Goal: Find specific page/section: Find specific page/section

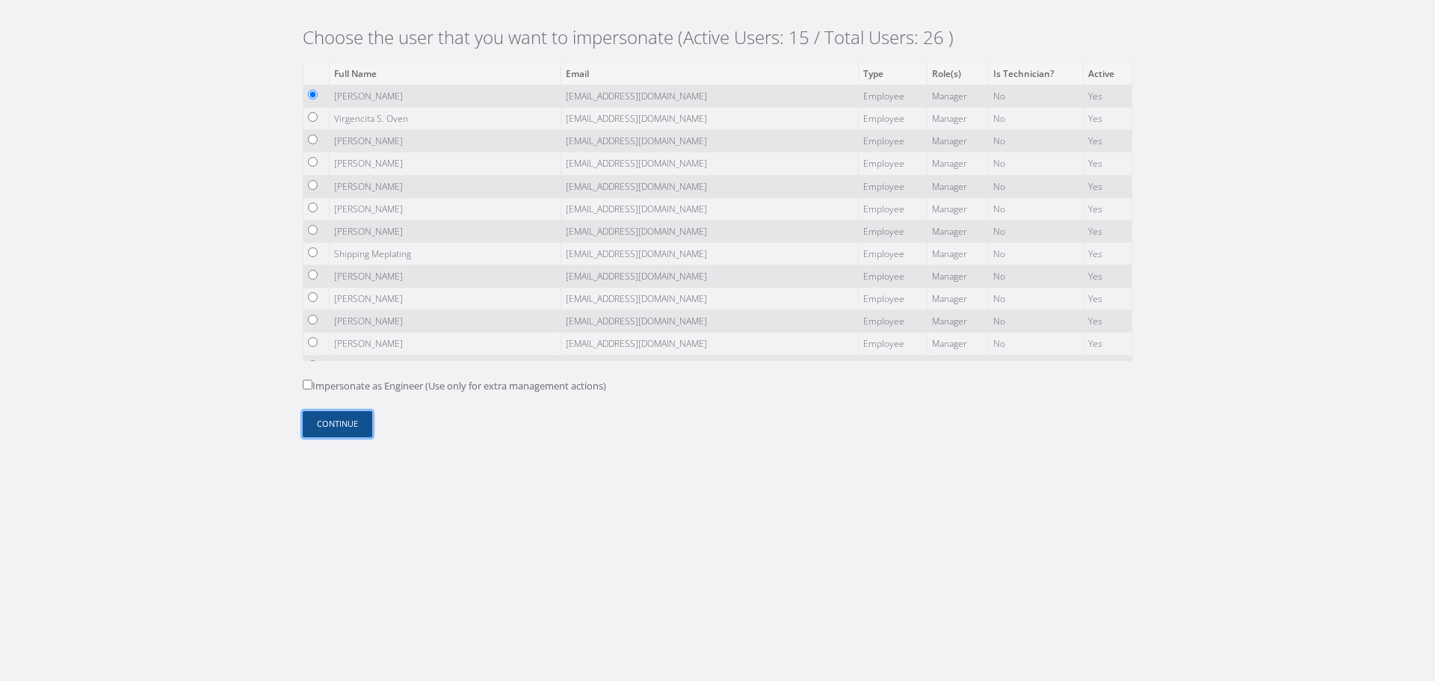
click at [325, 425] on button "Continue" at bounding box center [338, 424] width 70 height 26
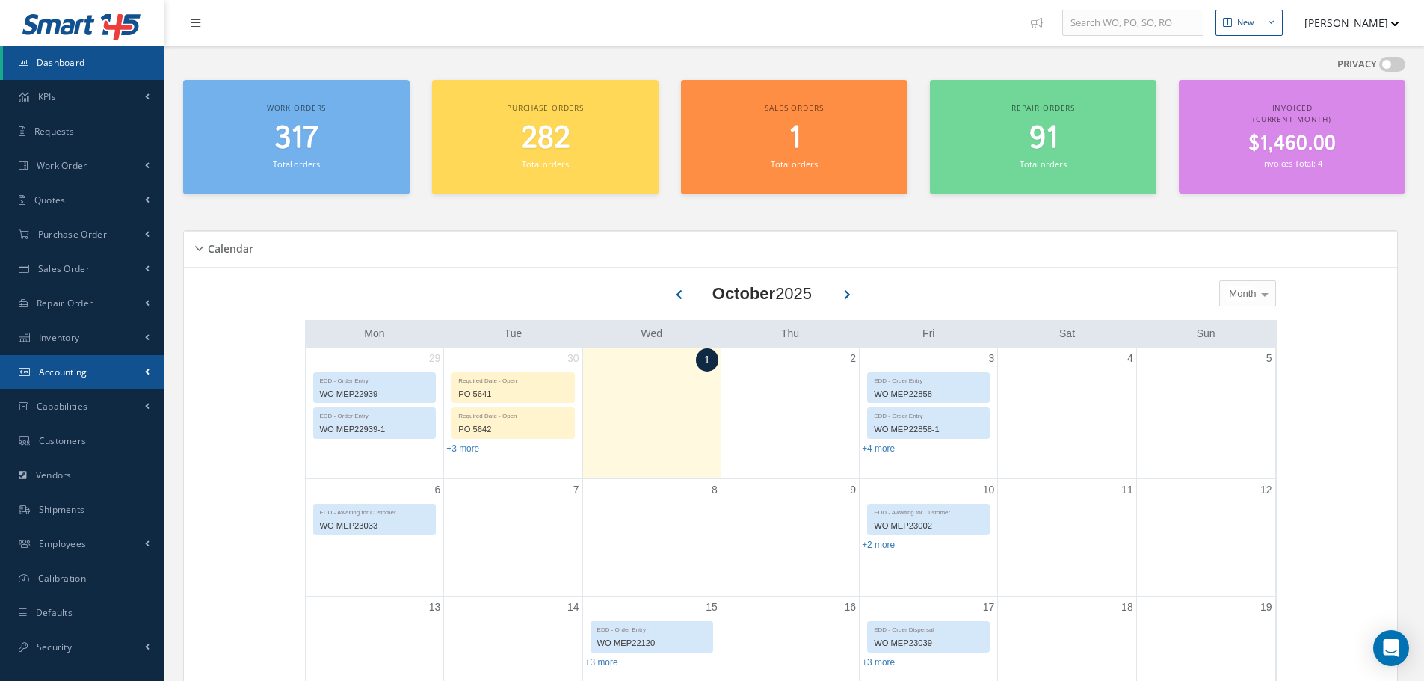
click at [126, 367] on link "Accounting" at bounding box center [82, 372] width 164 height 34
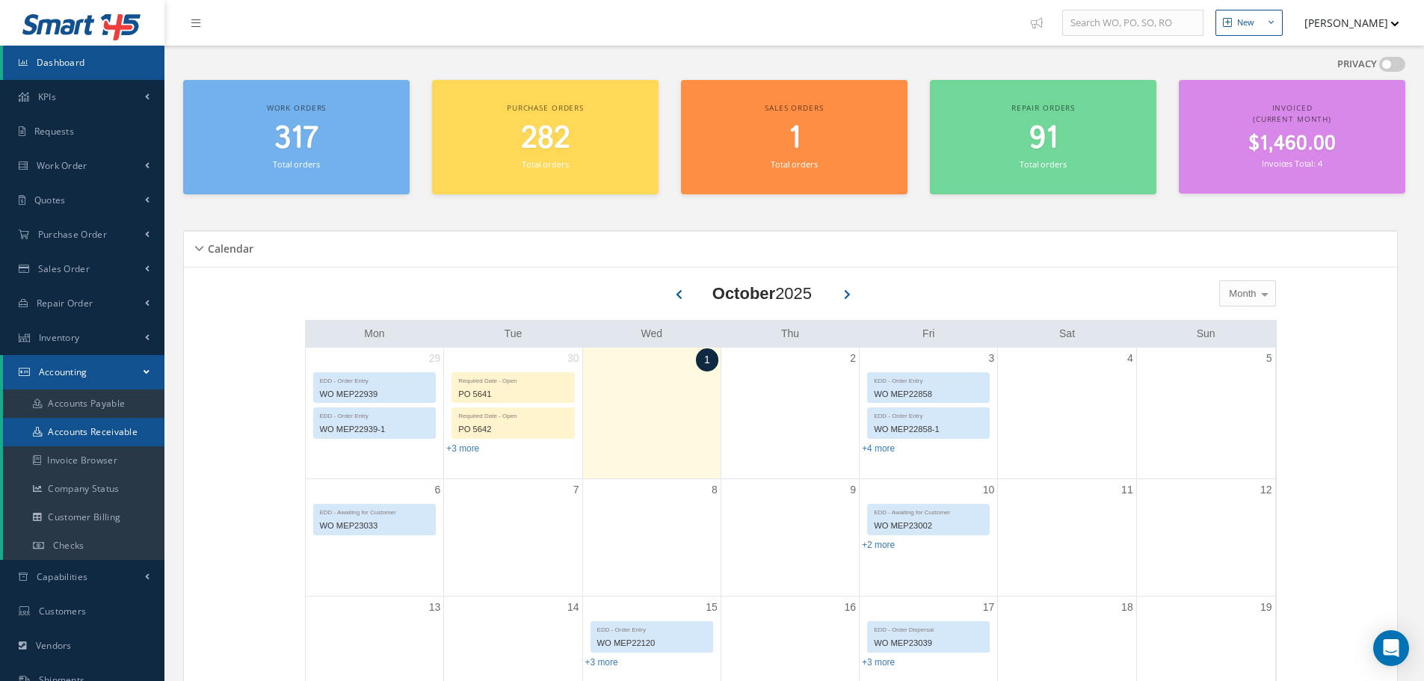
click at [123, 435] on link "Accounts Receivable" at bounding box center [83, 432] width 161 height 28
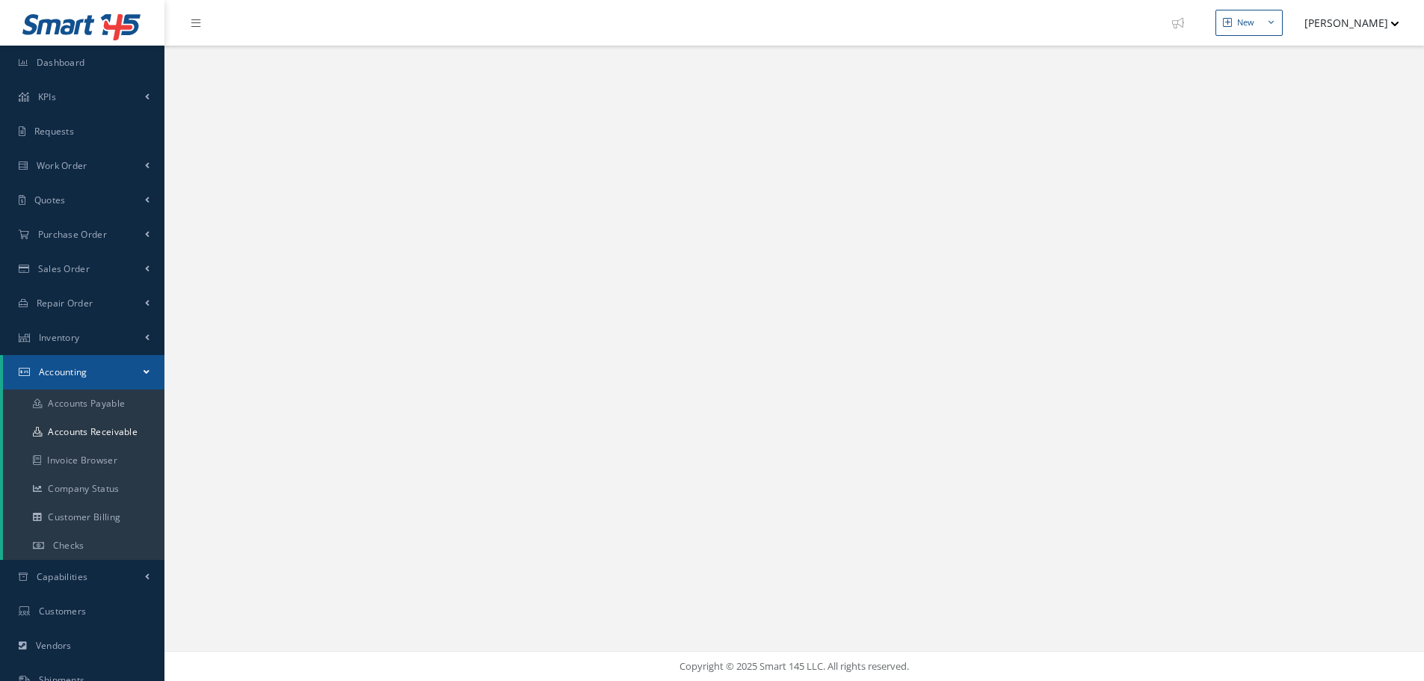
select select "25"
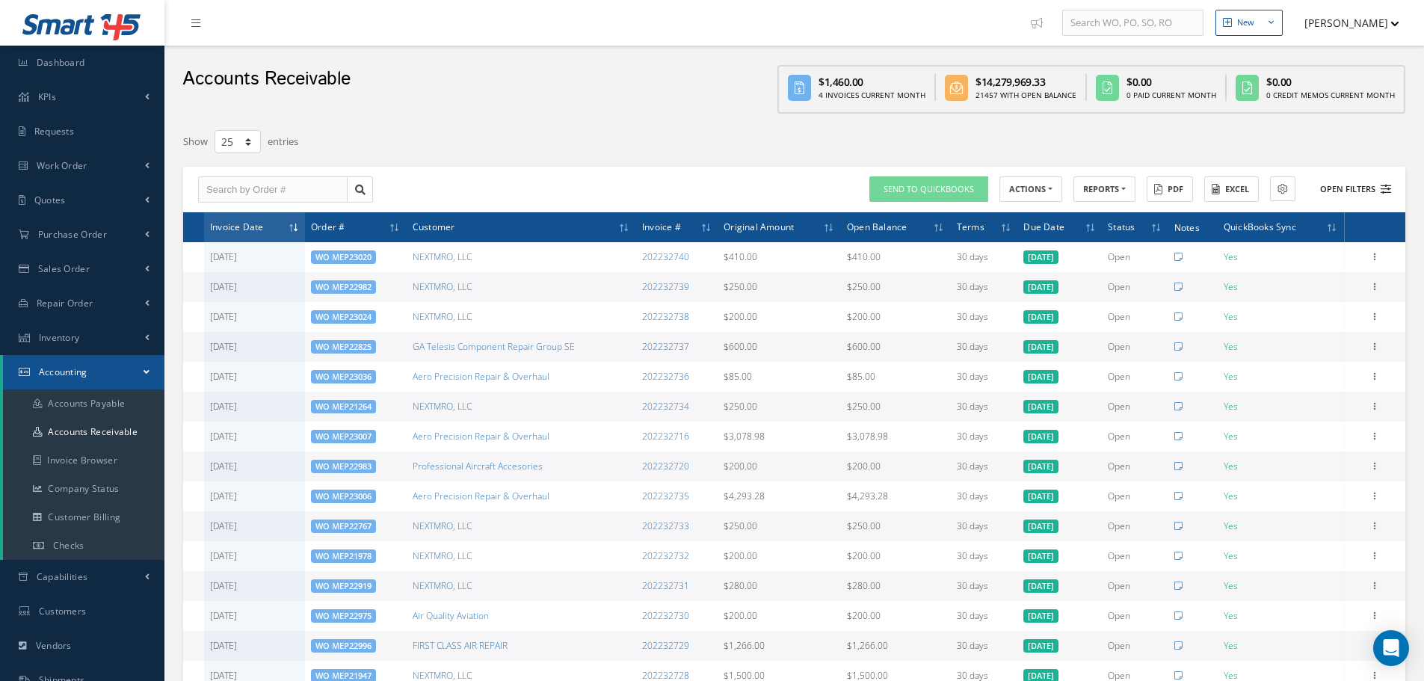
click at [1352, 187] on button "Open Filters" at bounding box center [1348, 189] width 84 height 25
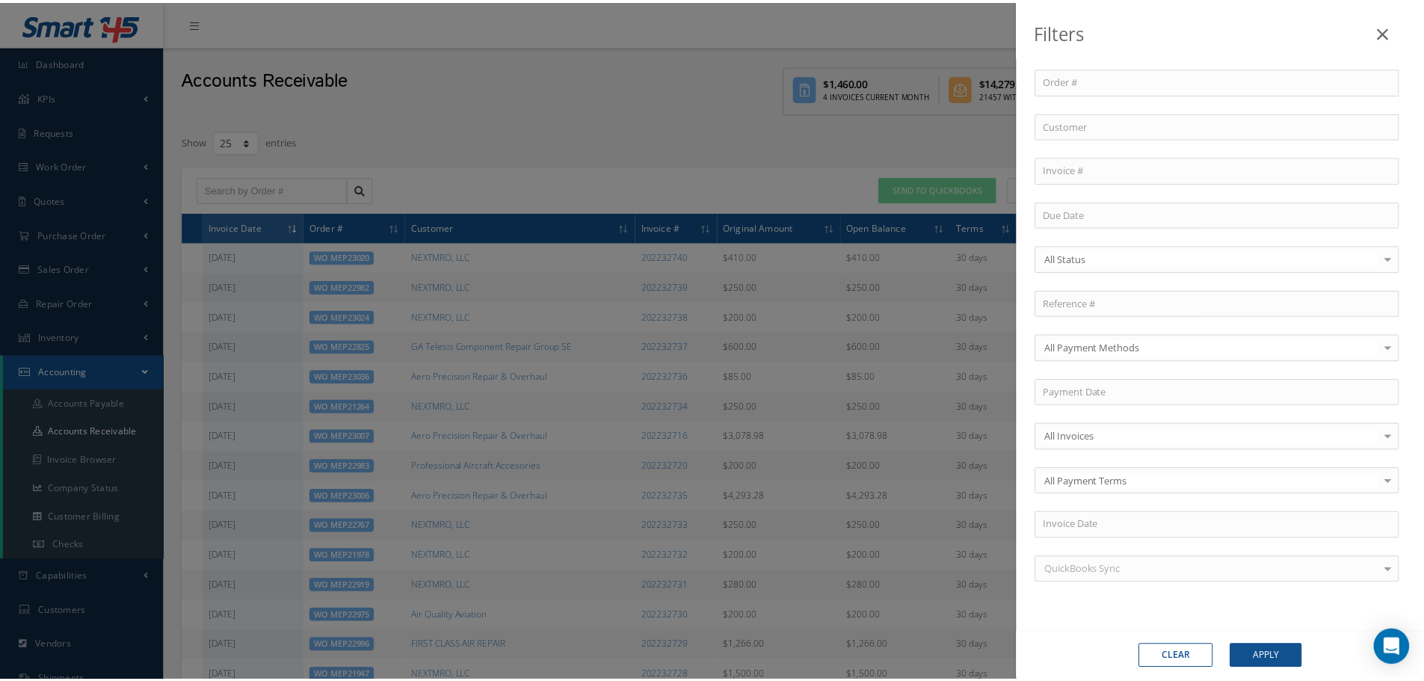
scroll to position [3, 0]
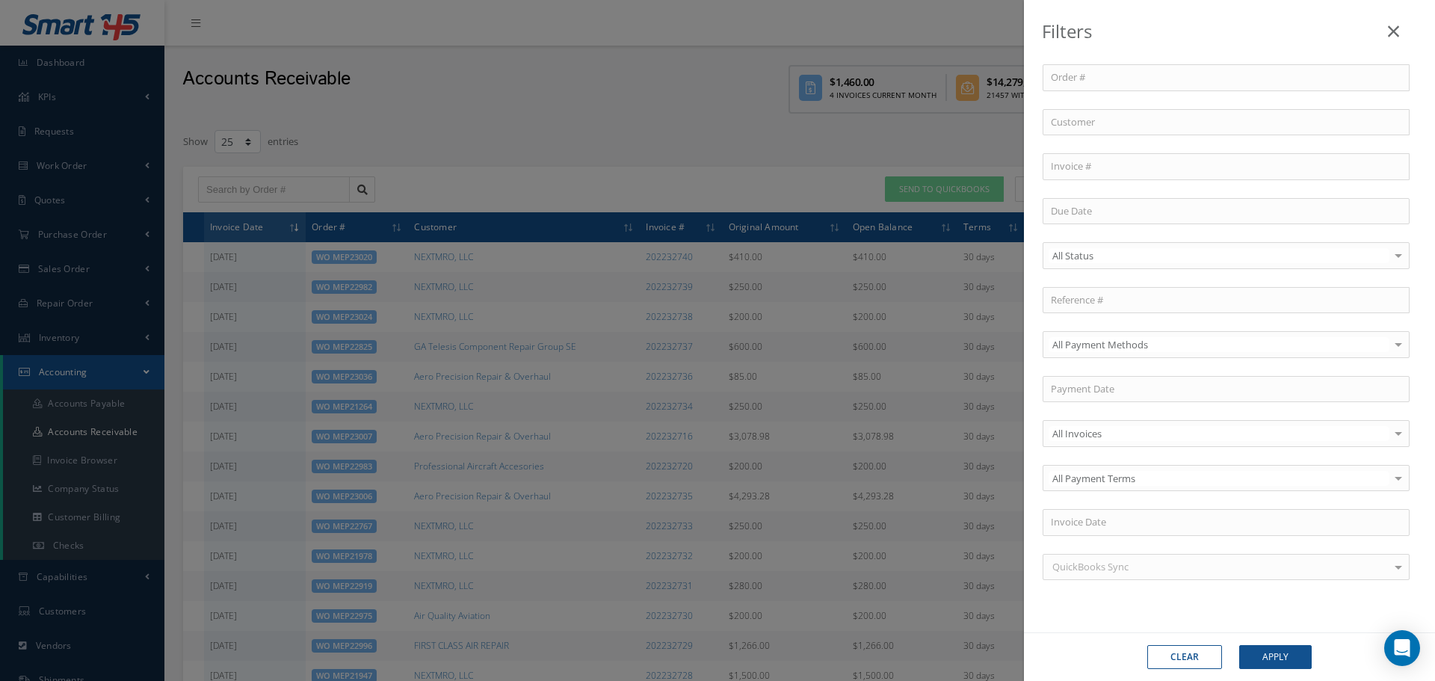
click at [1161, 244] on div "All Status" at bounding box center [1226, 255] width 367 height 27
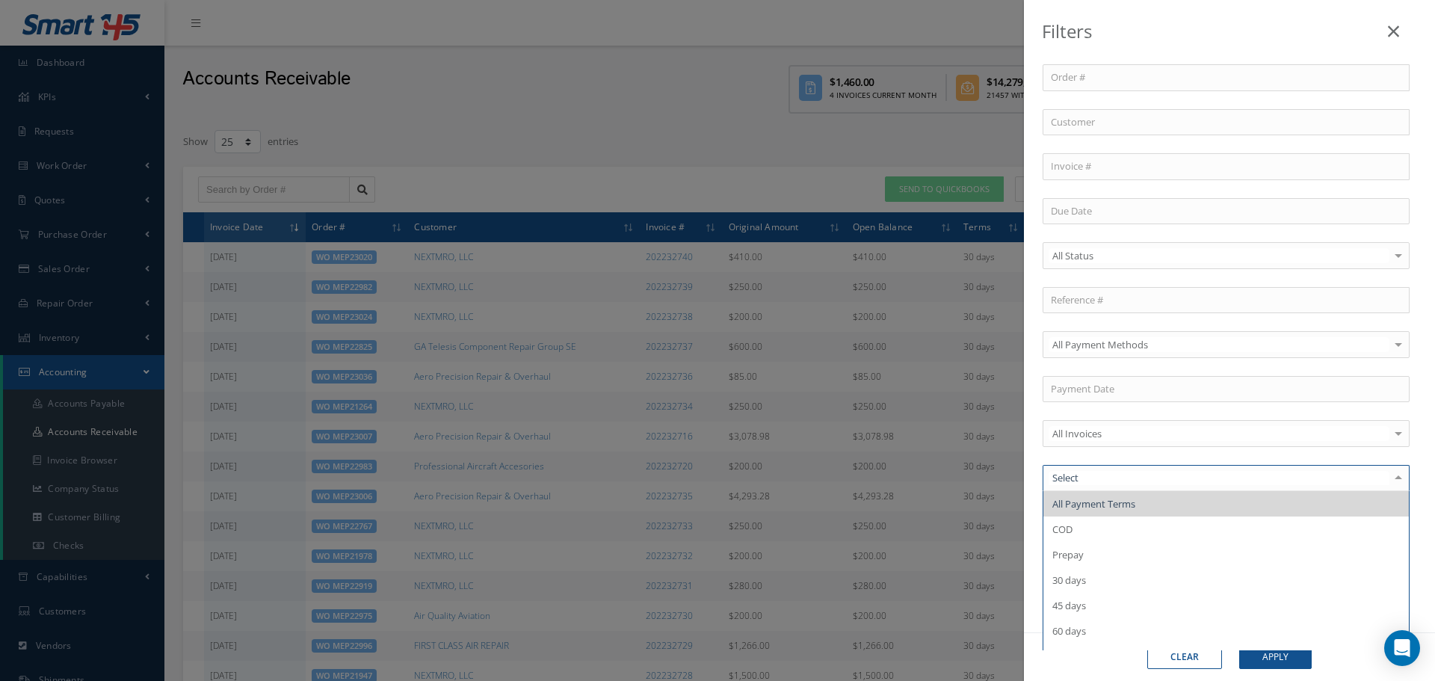
click at [1137, 424] on div "All Invoices" at bounding box center [1226, 433] width 367 height 27
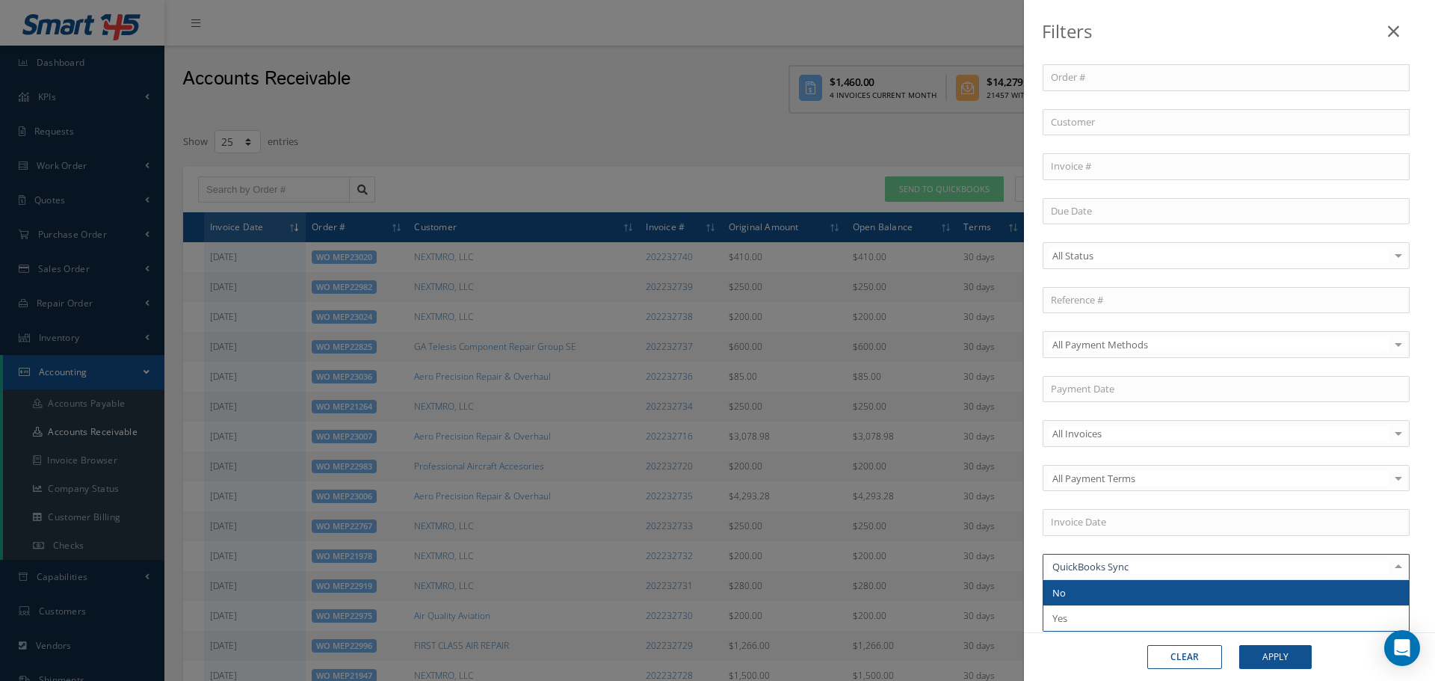
drag, startPoint x: 1125, startPoint y: 596, endPoint x: 1136, endPoint y: 597, distance: 11.2
click at [1127, 596] on span "No" at bounding box center [1225, 592] width 365 height 25
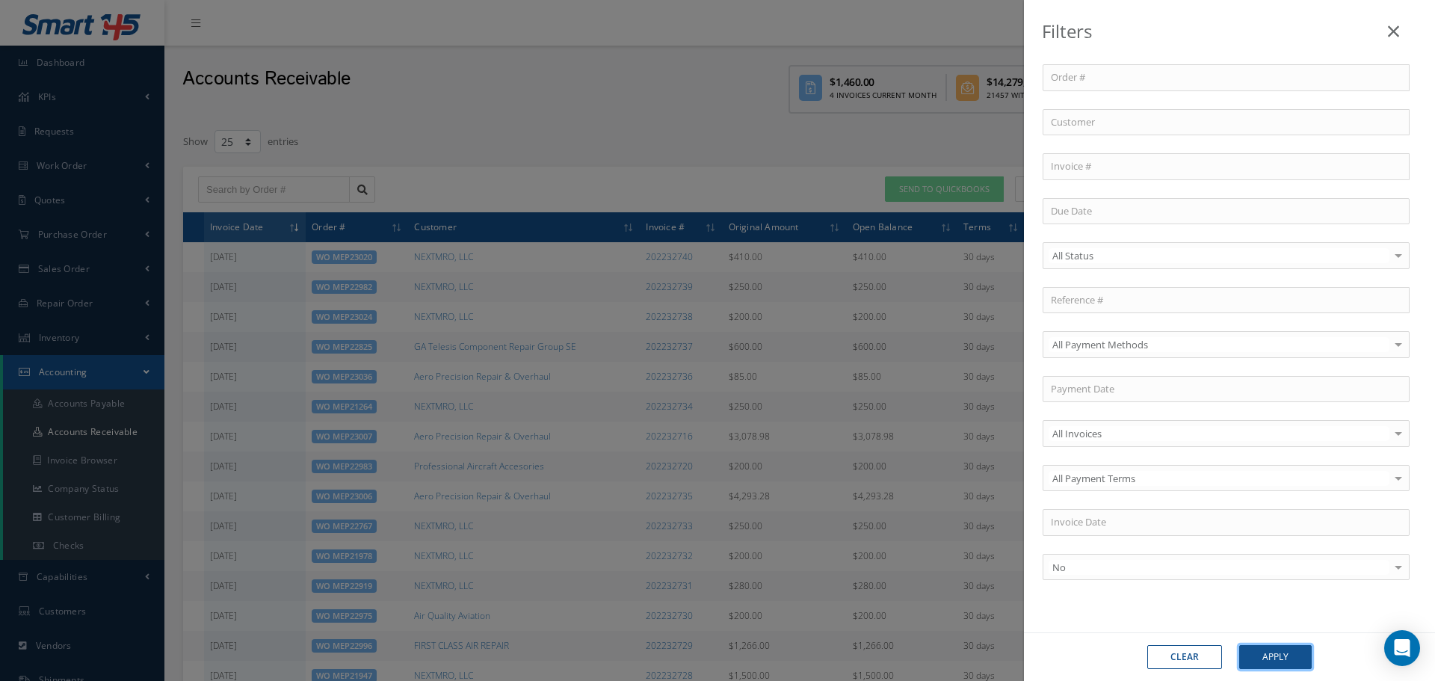
click at [1291, 655] on button "Apply" at bounding box center [1275, 657] width 72 height 24
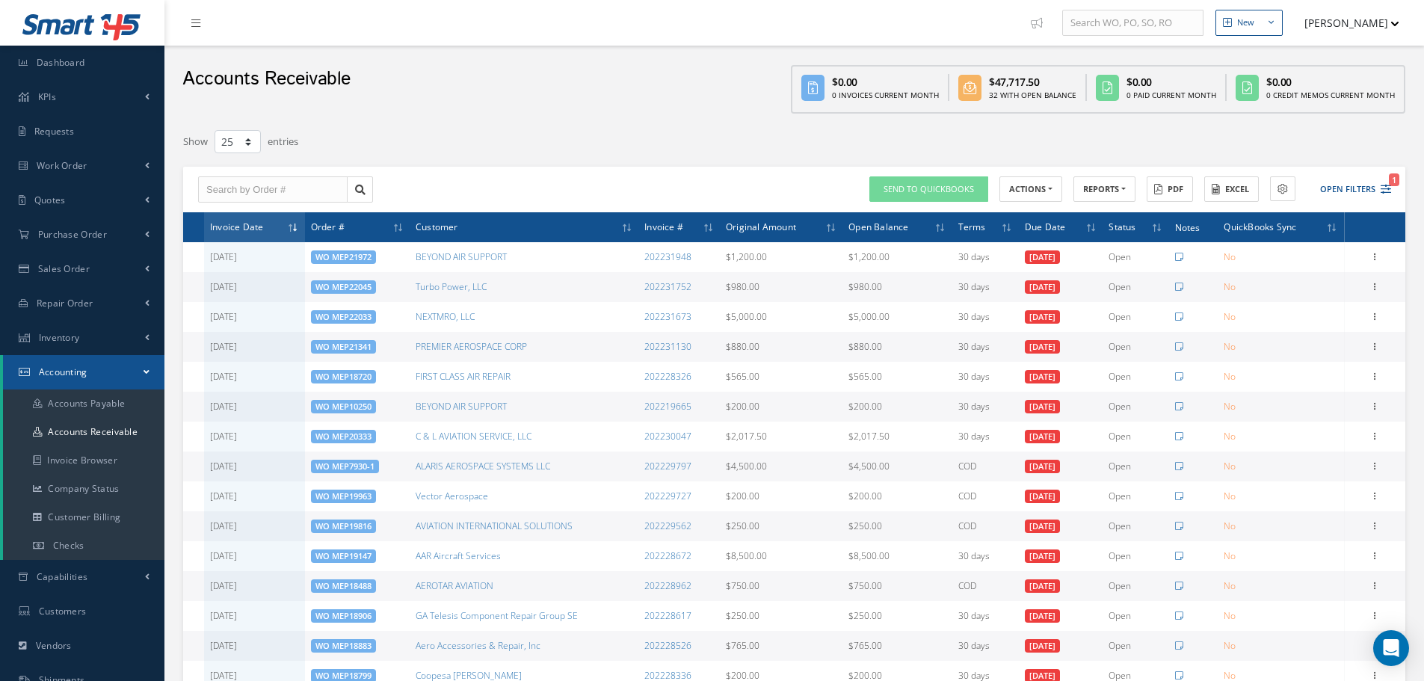
click at [1374, 26] on button "[PERSON_NAME]" at bounding box center [1344, 22] width 109 height 29
click at [1335, 173] on link "Logout" at bounding box center [1339, 176] width 120 height 25
